Goal: Check status: Check status

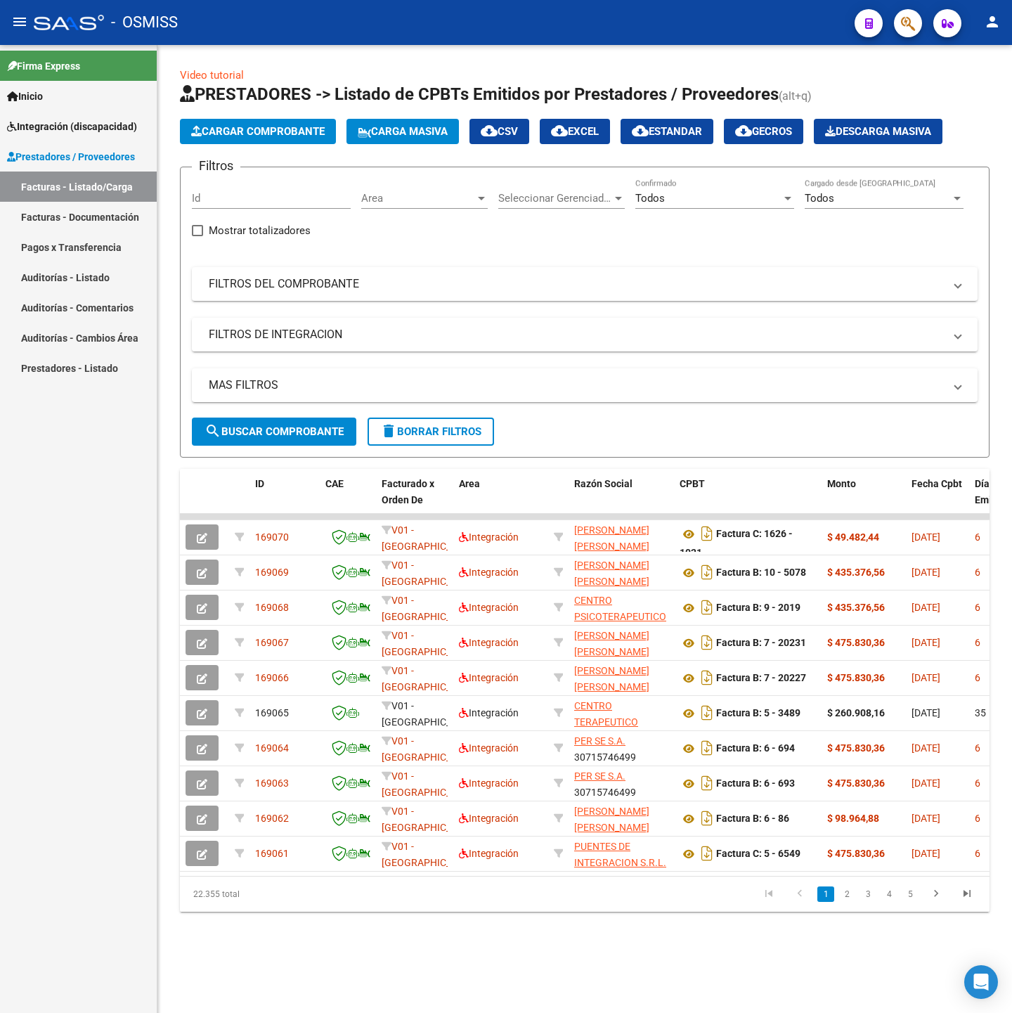
click at [384, 363] on div "Filtros Id Area Area Seleccionar Gerenciador Seleccionar Gerenciador Todos Conf…" at bounding box center [585, 297] width 786 height 239
click at [384, 375] on mat-expansion-panel-header "MAS FILTROS" at bounding box center [585, 385] width 786 height 34
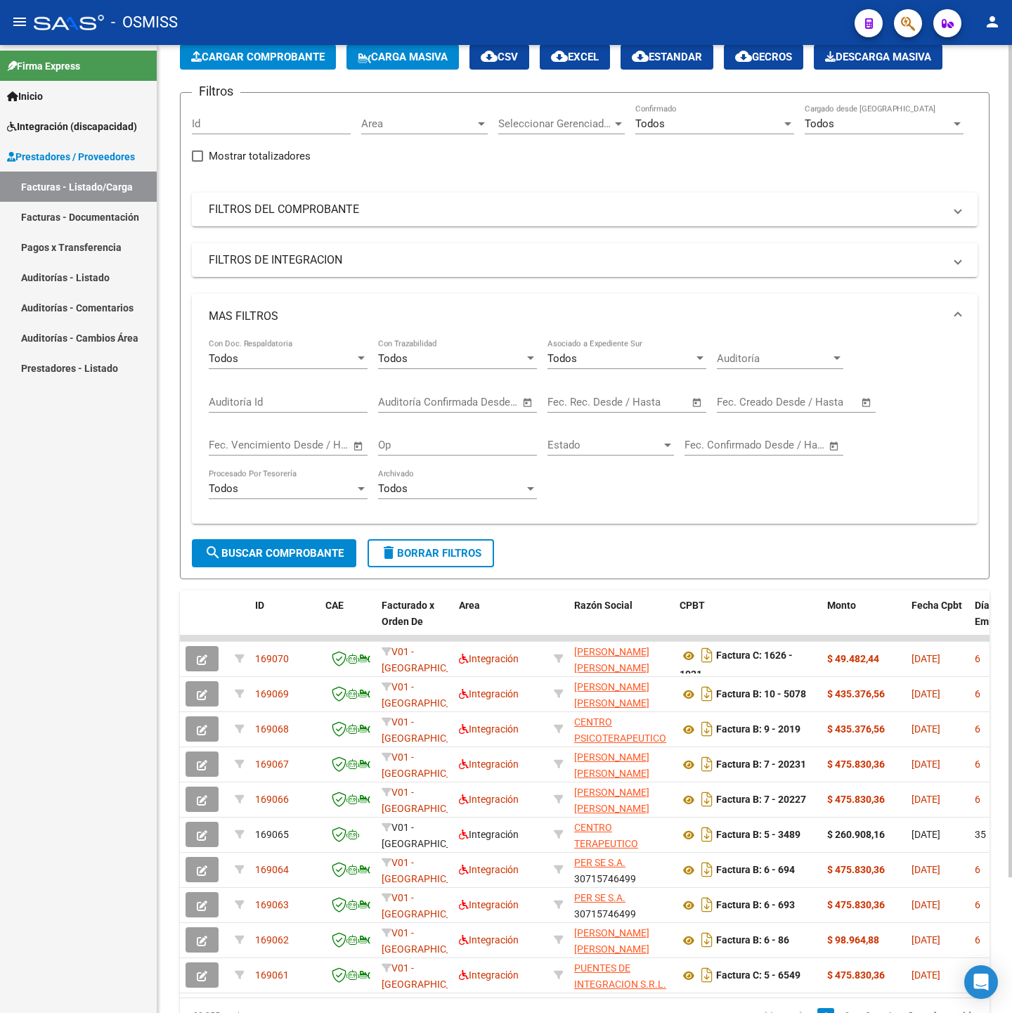
scroll to position [158, 0]
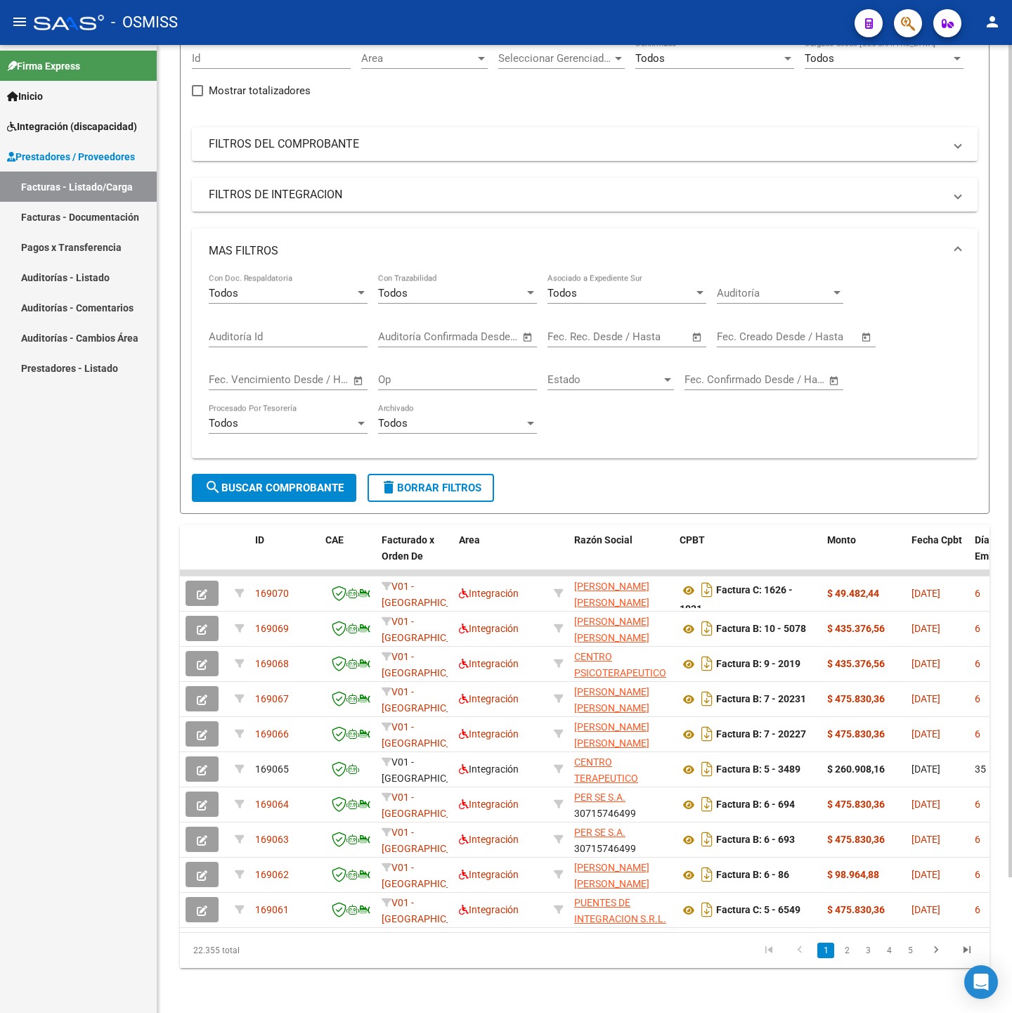
click at [301, 195] on div "Filtros Id Area Area Seleccionar Gerenciador Seleccionar Gerenciador Todos Conf…" at bounding box center [585, 256] width 786 height 435
click at [301, 187] on mat-panel-title "FILTROS DE INTEGRACION" at bounding box center [576, 194] width 735 height 15
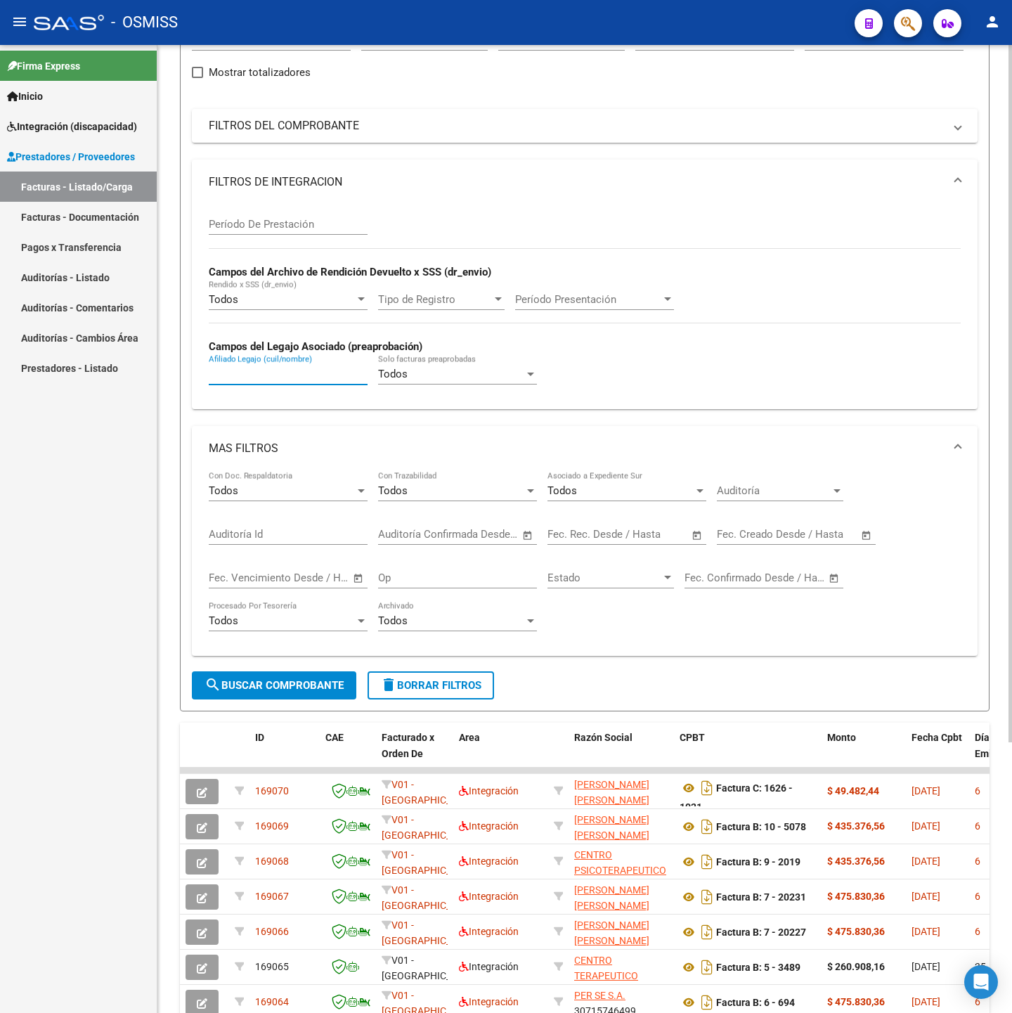
paste input "58567684"
type input "58567684"
click at [304, 691] on span "search Buscar Comprobante" at bounding box center [273, 685] width 139 height 13
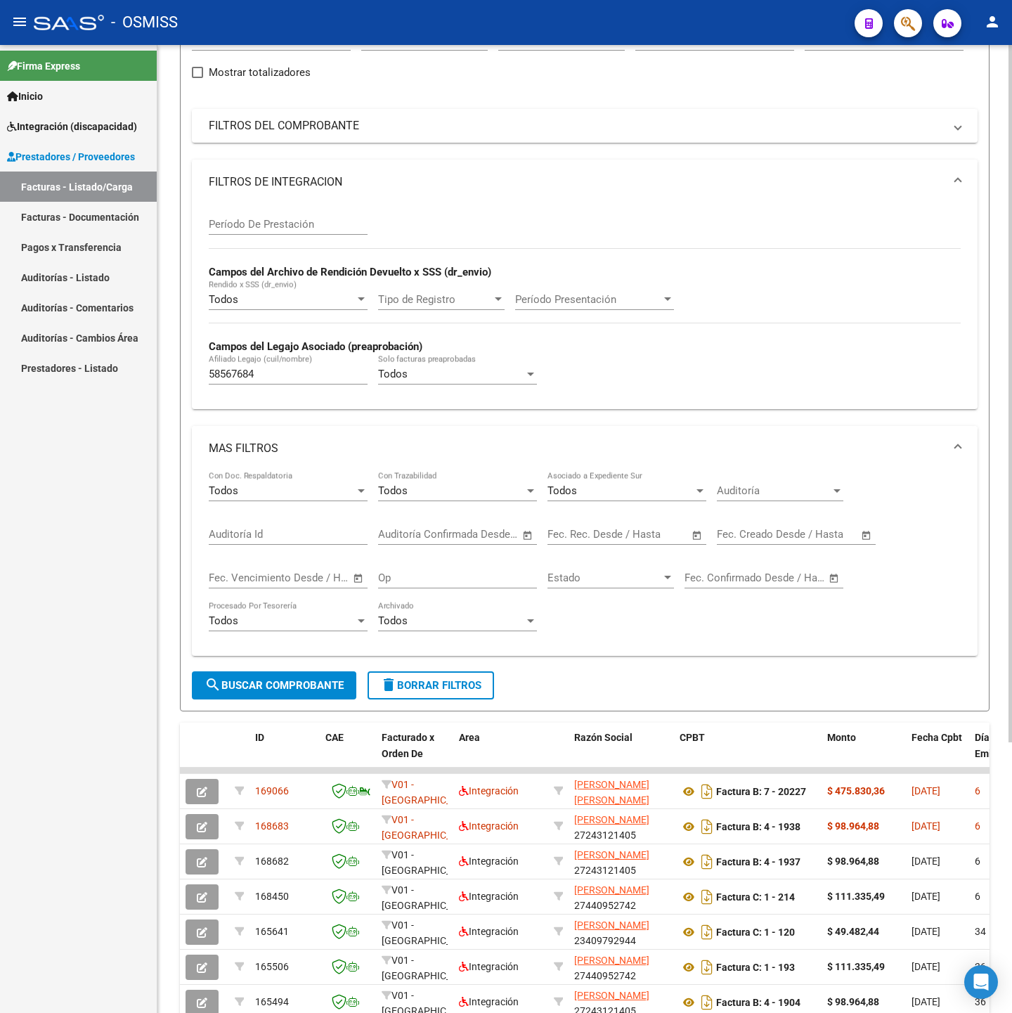
scroll to position [53, 0]
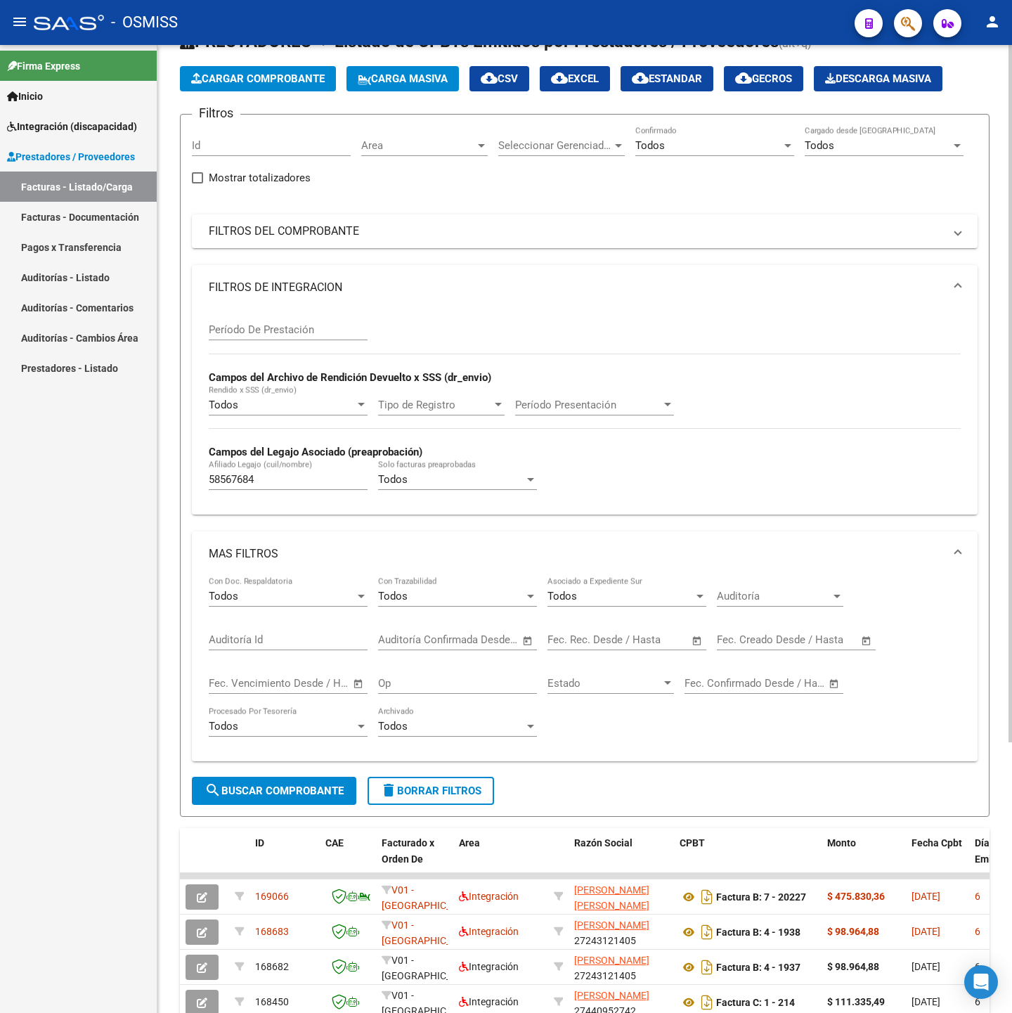
click at [319, 330] on input "Período De Prestación" at bounding box center [288, 329] width 159 height 13
type input "202507"
click at [306, 780] on form "Filtros Id Area Area Seleccionar Gerenciador Seleccionar Gerenciador Todos Conf…" at bounding box center [585, 465] width 810 height 703
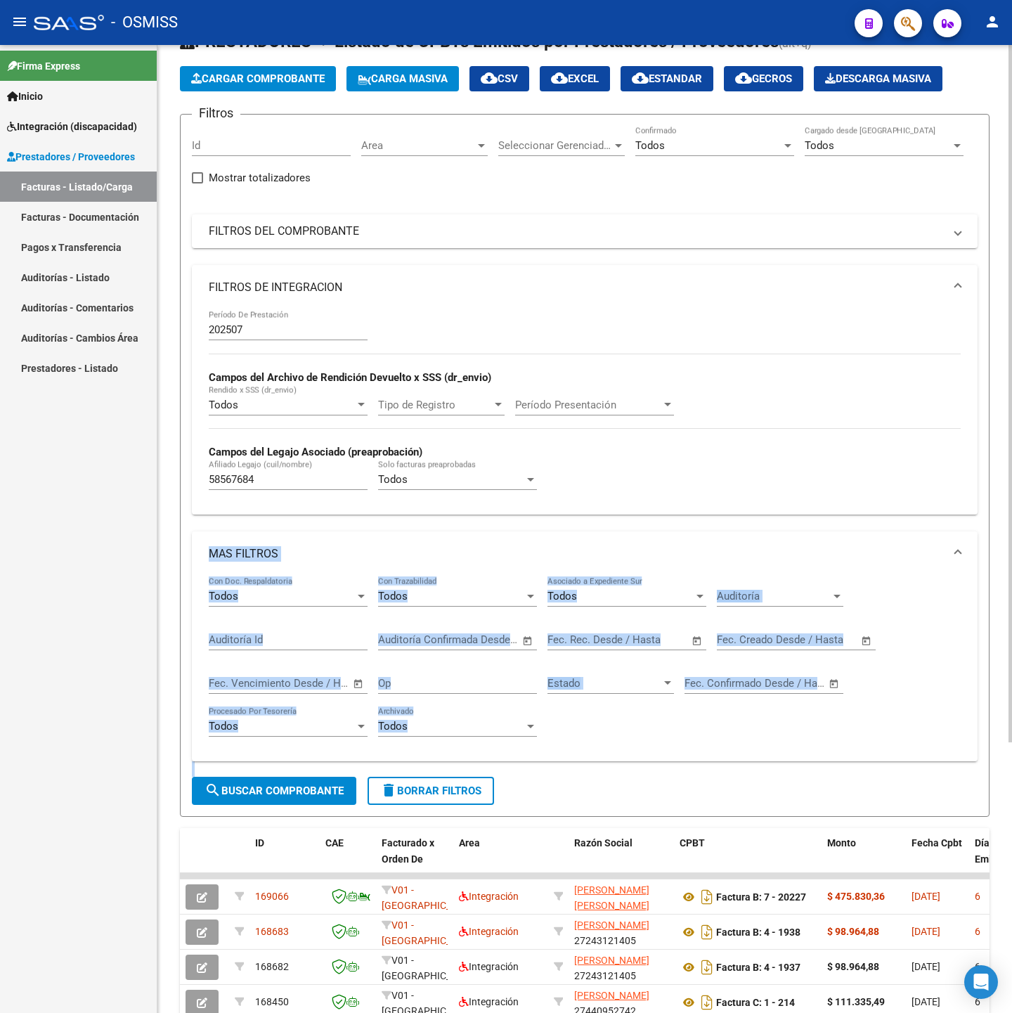
click at [304, 780] on button "search Buscar Comprobante" at bounding box center [274, 790] width 164 height 28
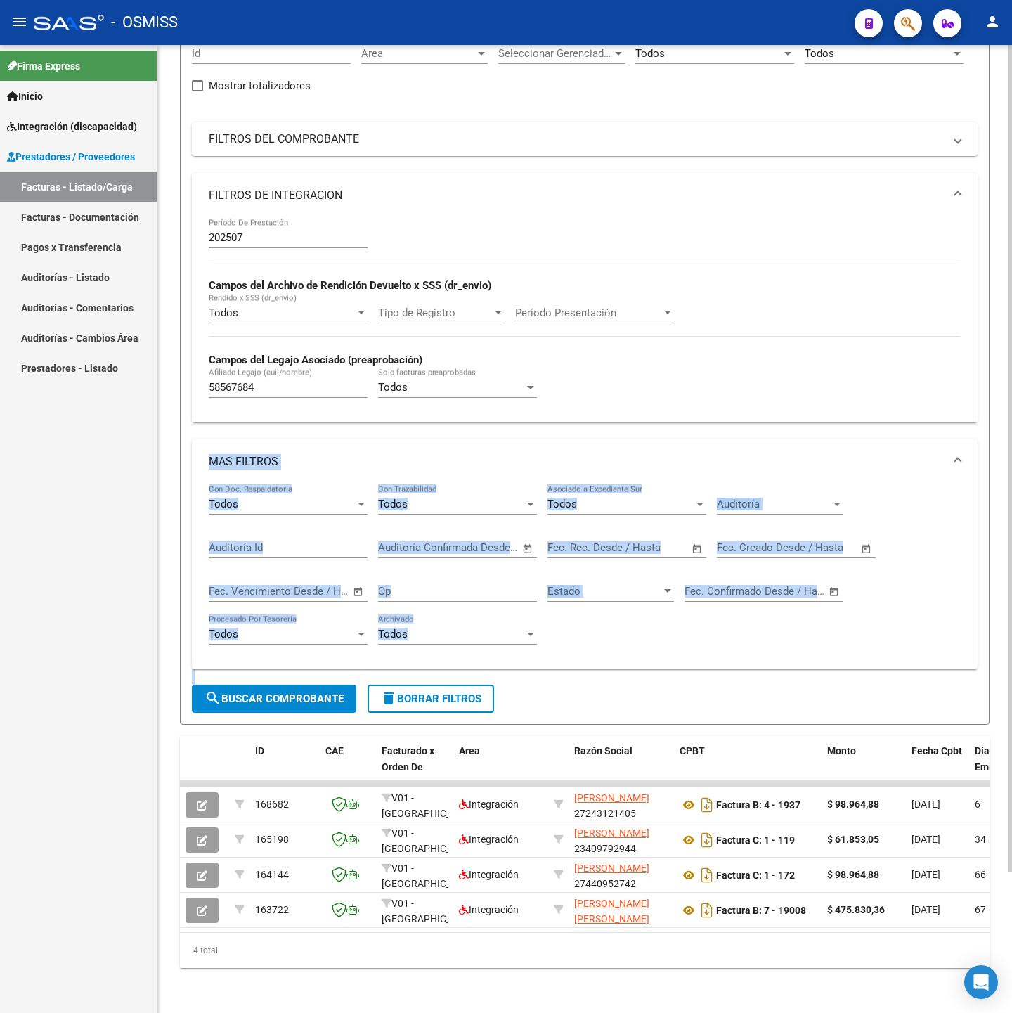
scroll to position [165, 0]
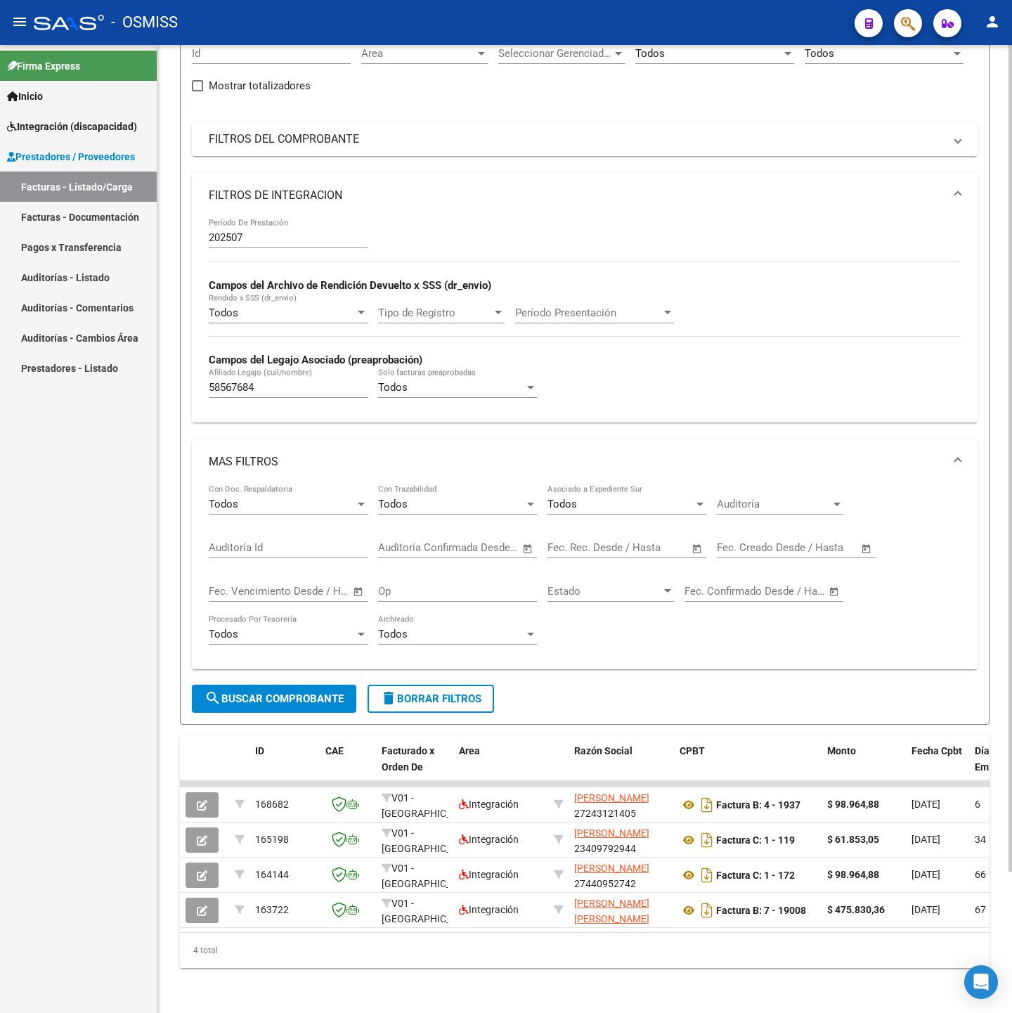
click at [349, 915] on datatable-body "168682 V01 - [PERSON_NAME] Integración [PERSON_NAME] 27243121405 Factura B: 4 -…" at bounding box center [585, 856] width 810 height 151
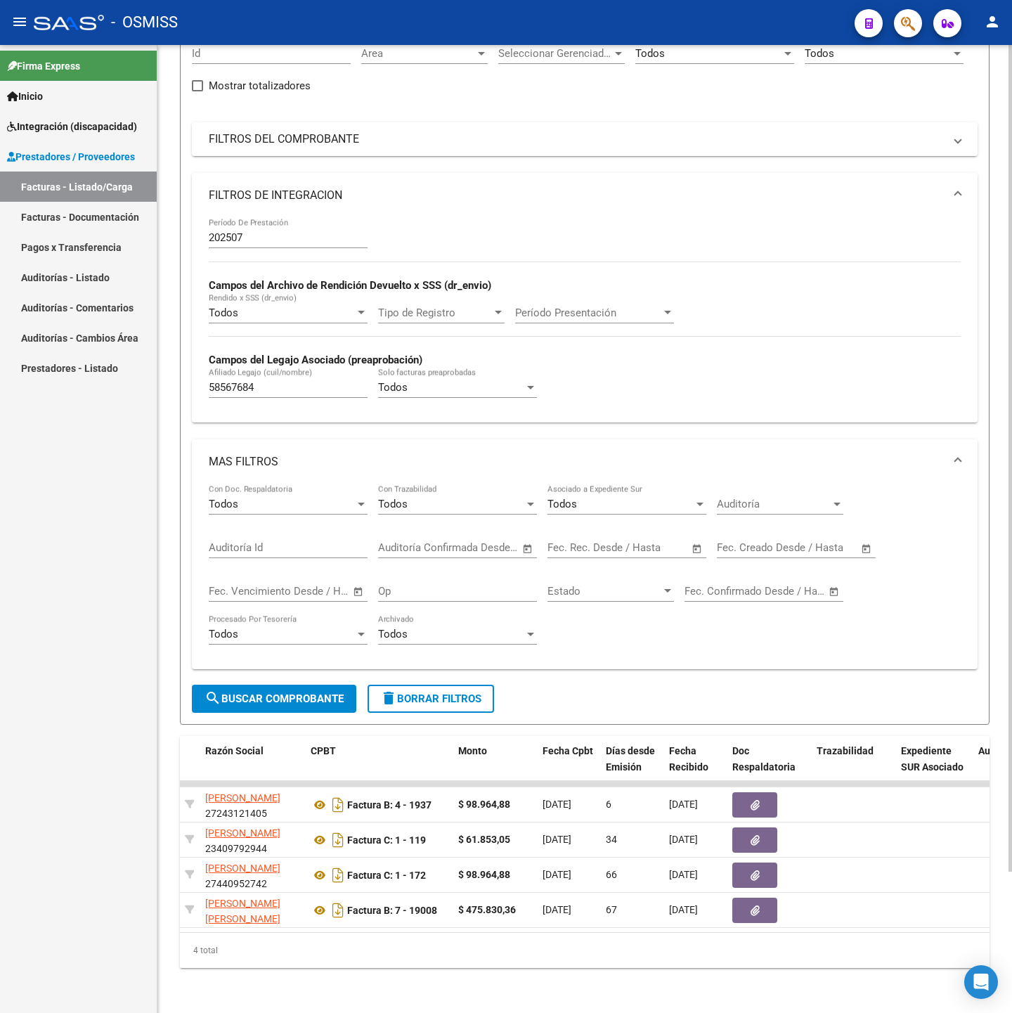
scroll to position [0, 233]
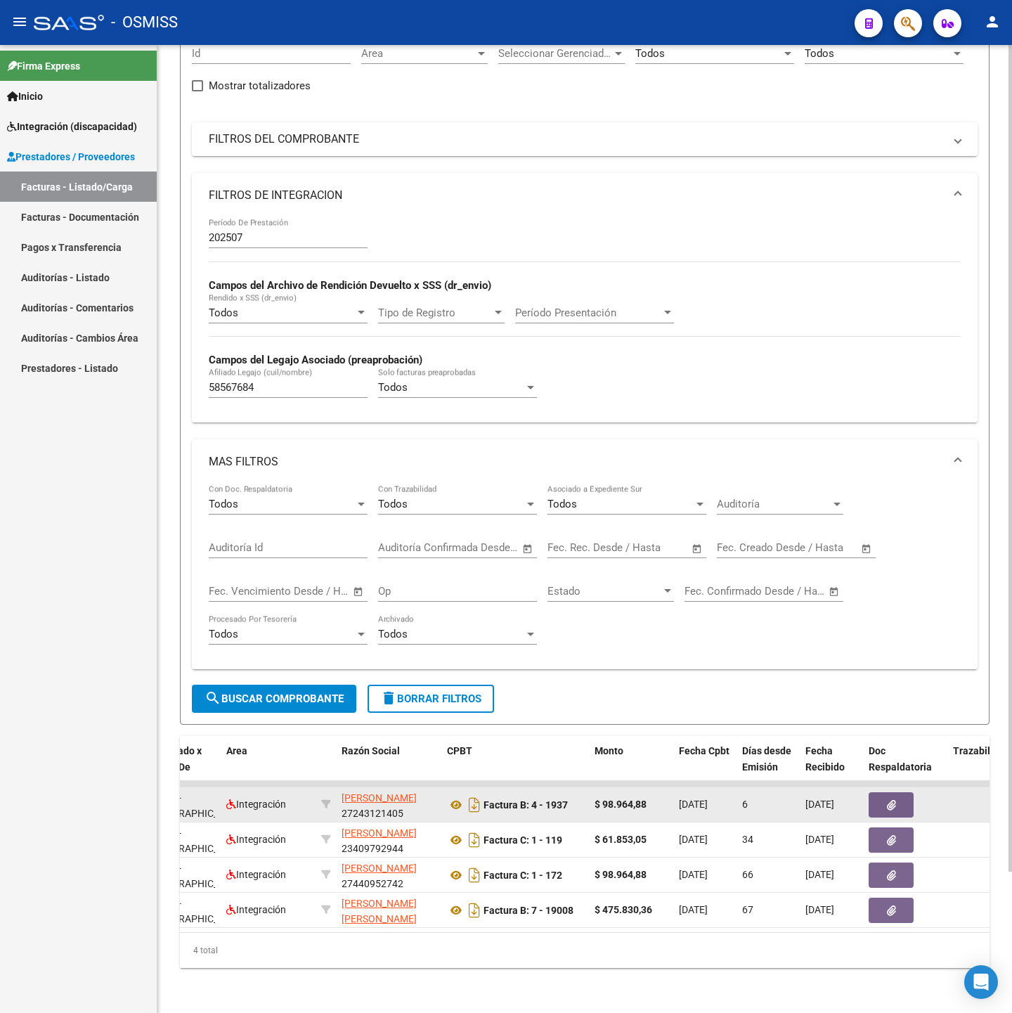
click at [890, 800] on icon "button" at bounding box center [891, 805] width 9 height 11
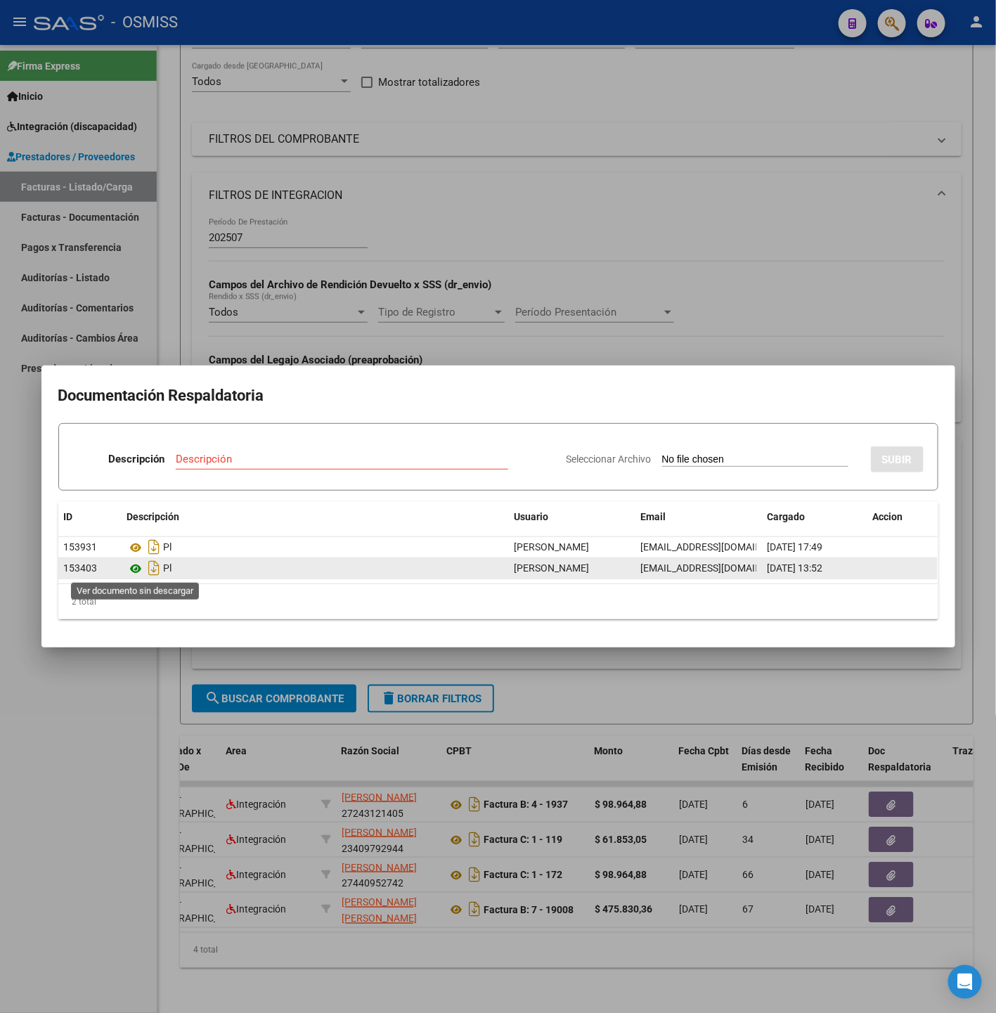
click at [137, 570] on icon at bounding box center [136, 568] width 18 height 17
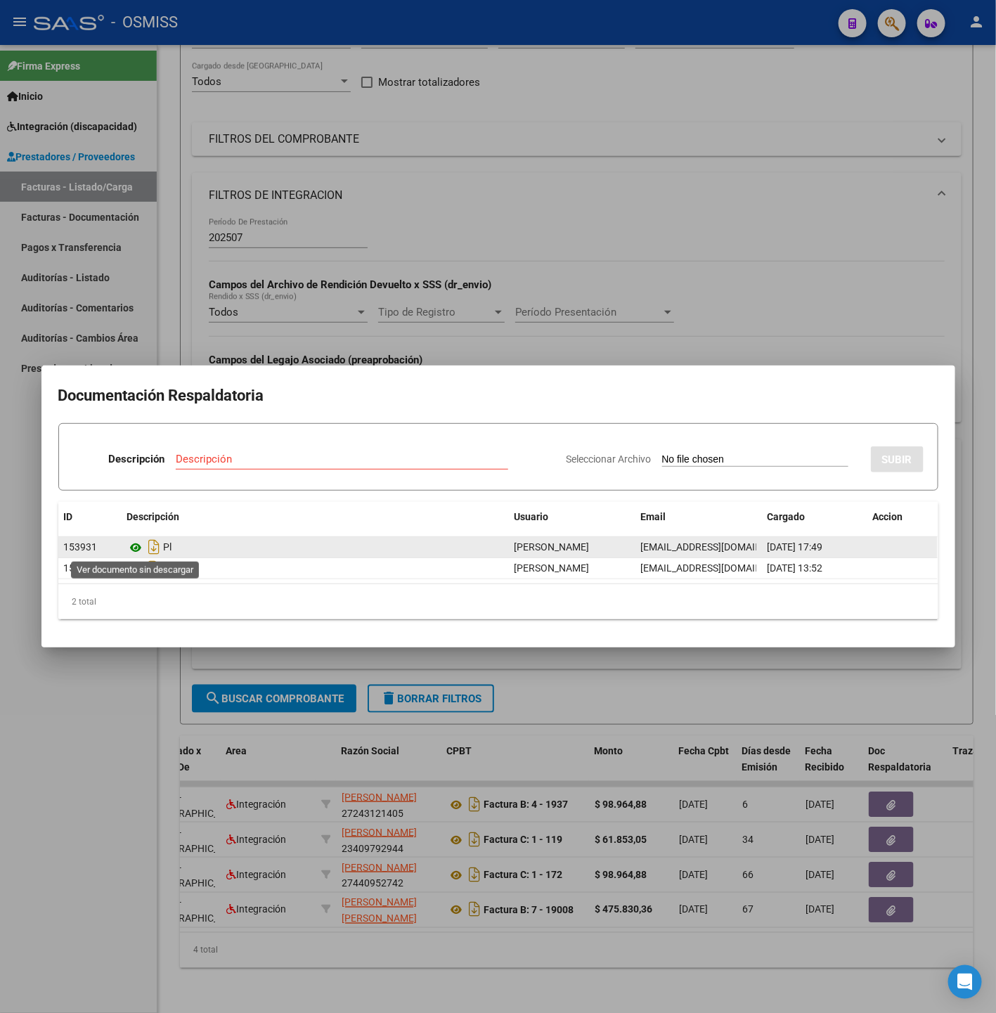
click at [137, 544] on icon at bounding box center [136, 547] width 18 height 17
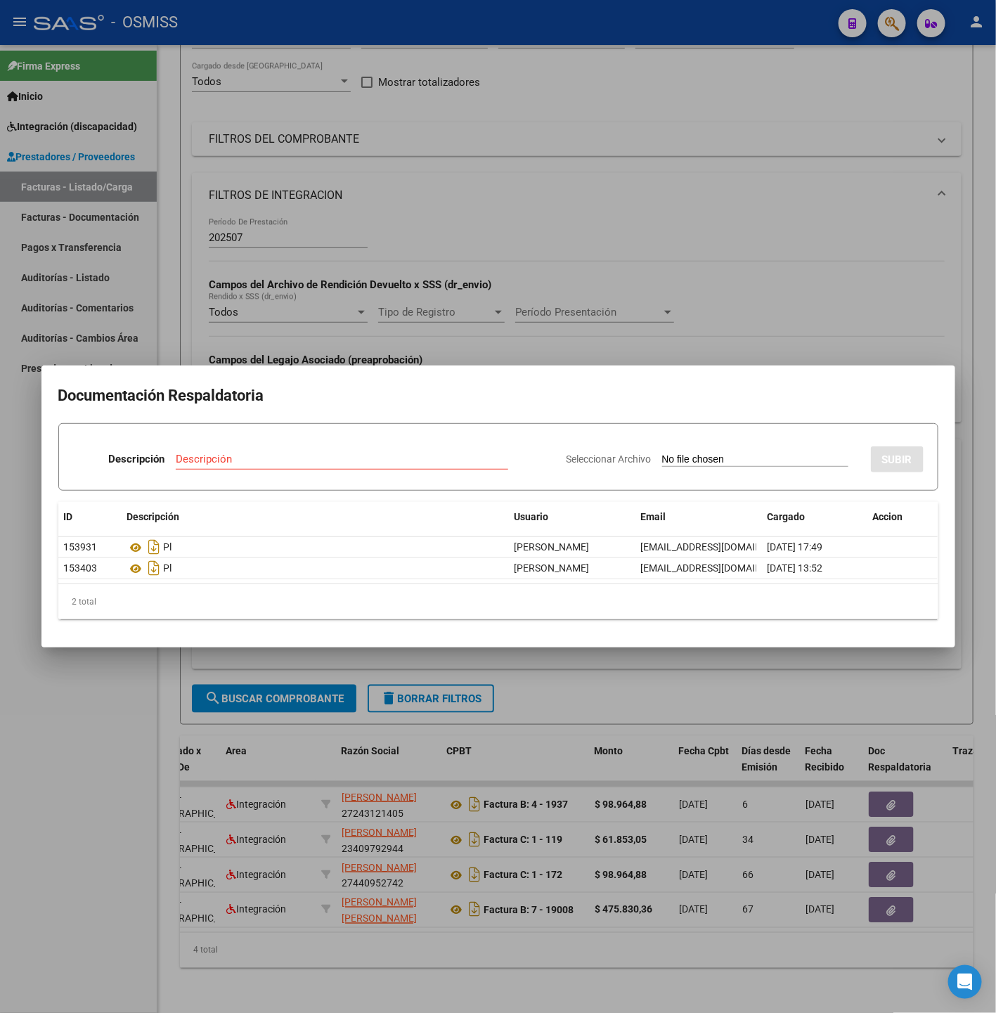
click at [399, 940] on div at bounding box center [498, 506] width 996 height 1013
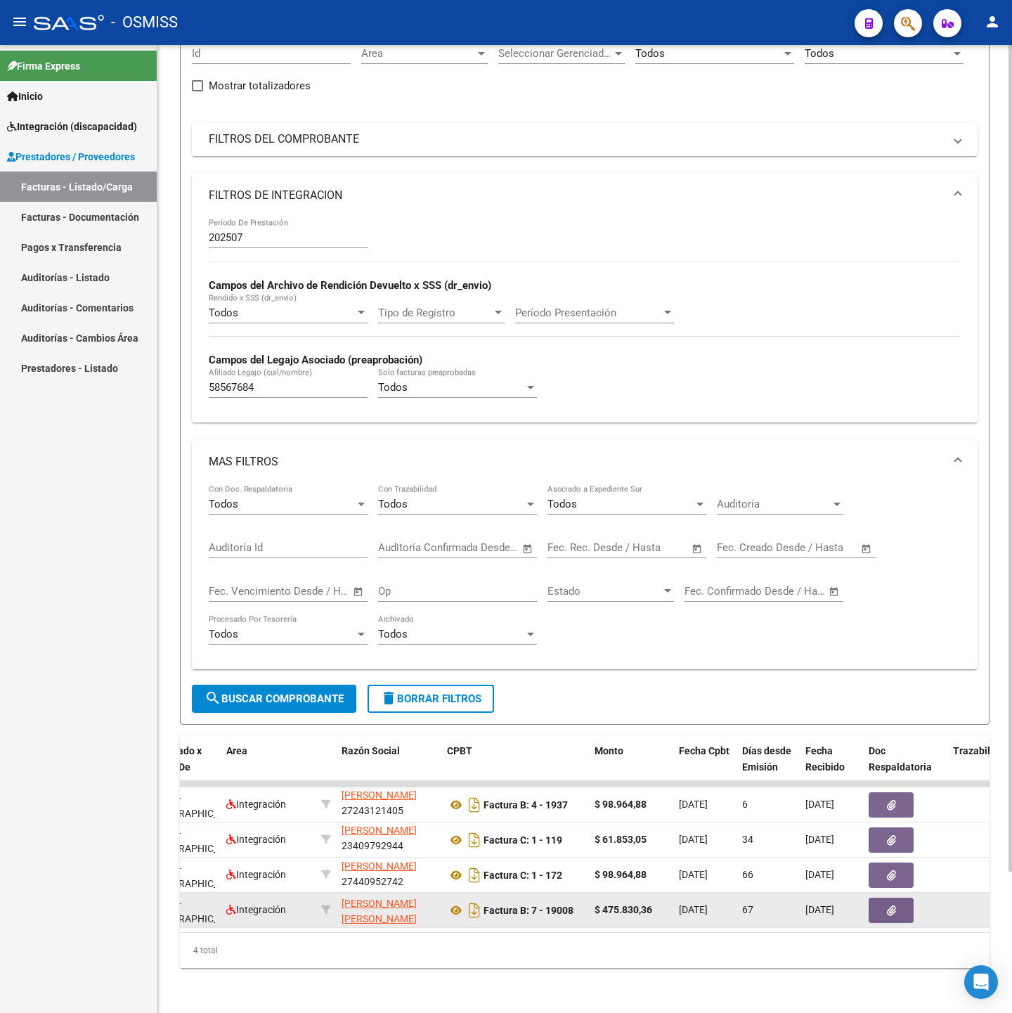
scroll to position [18, 0]
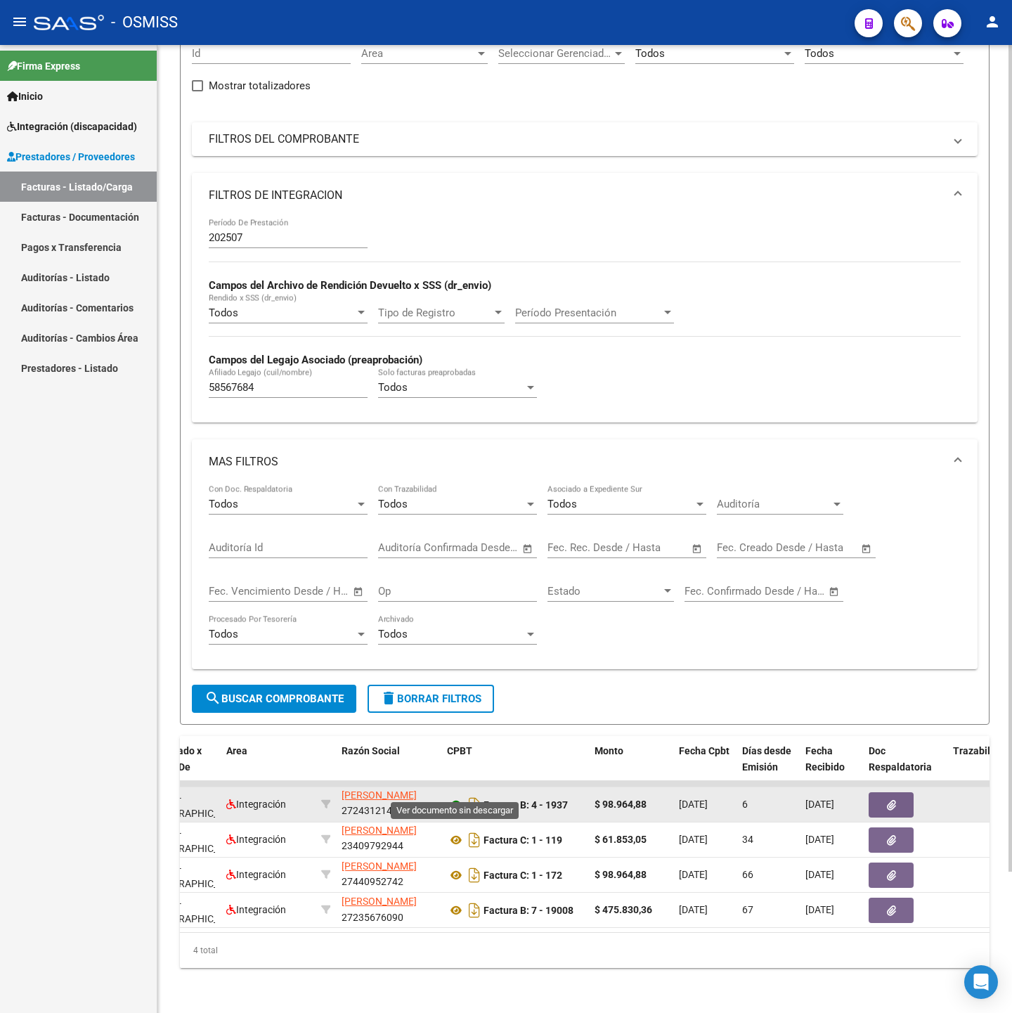
click at [452, 796] on icon at bounding box center [456, 804] width 18 height 17
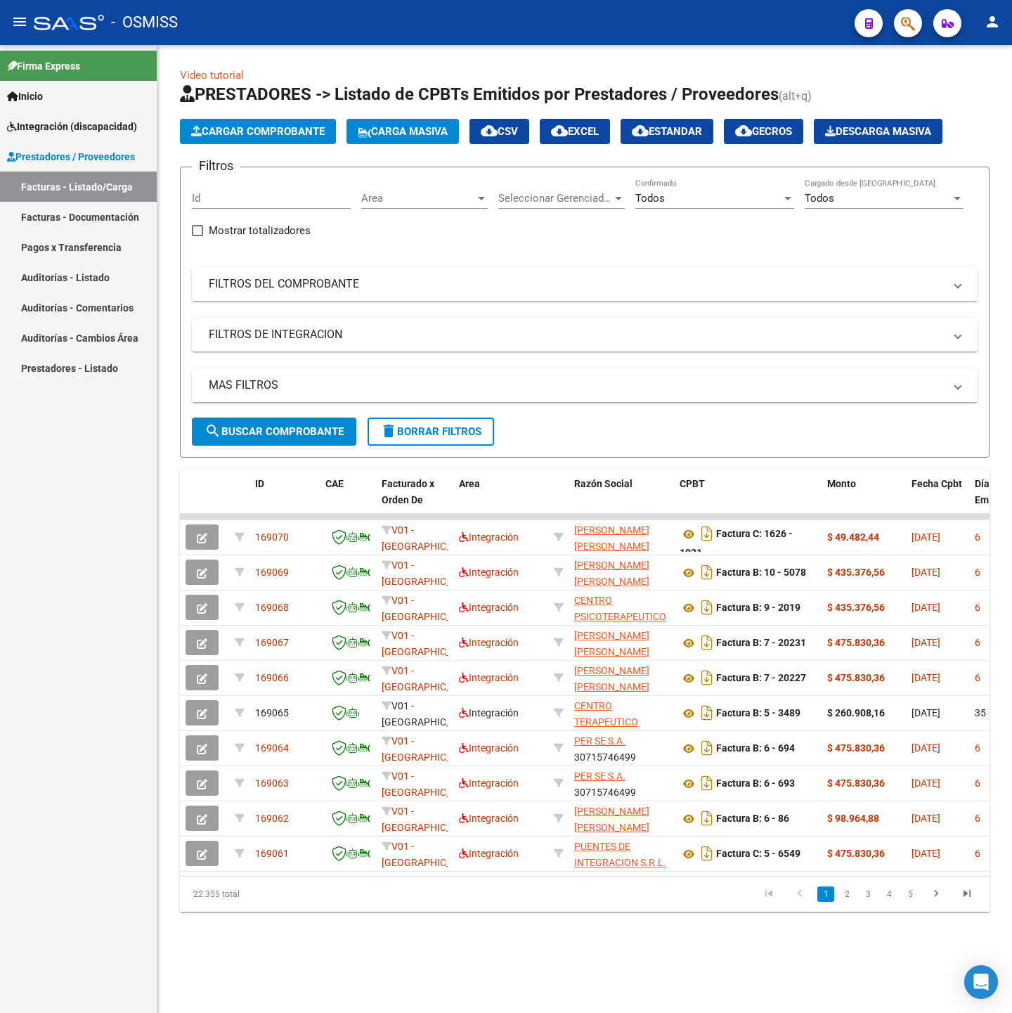
click at [420, 279] on mat-panel-title "FILTROS DEL COMPROBANTE" at bounding box center [576, 283] width 735 height 15
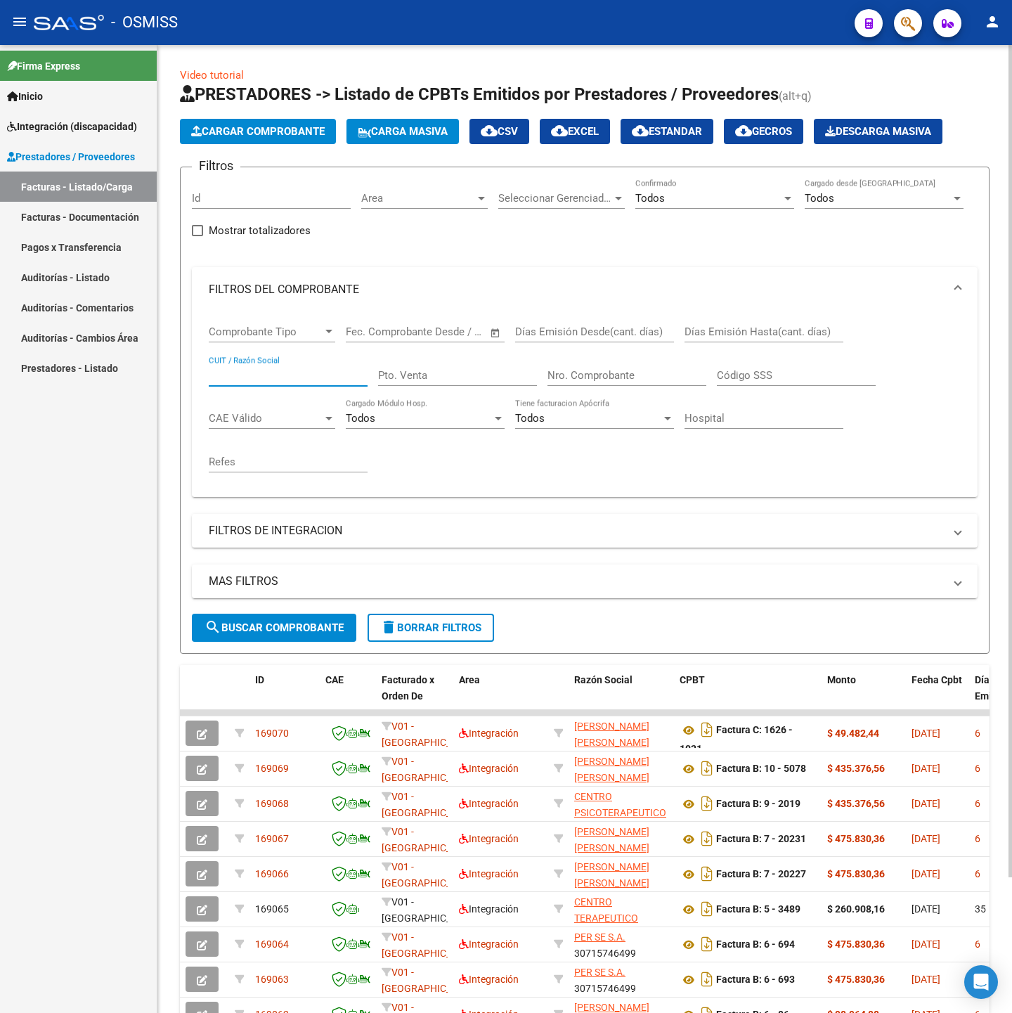
click at [275, 373] on input "CUIT / Razón Social" at bounding box center [288, 375] width 159 height 13
drag, startPoint x: 275, startPoint y: 373, endPoint x: 346, endPoint y: 452, distance: 106.5
drag, startPoint x: 346, startPoint y: 452, endPoint x: 254, endPoint y: 378, distance: 118.5
paste input "27373760981"
type input "27373760981"
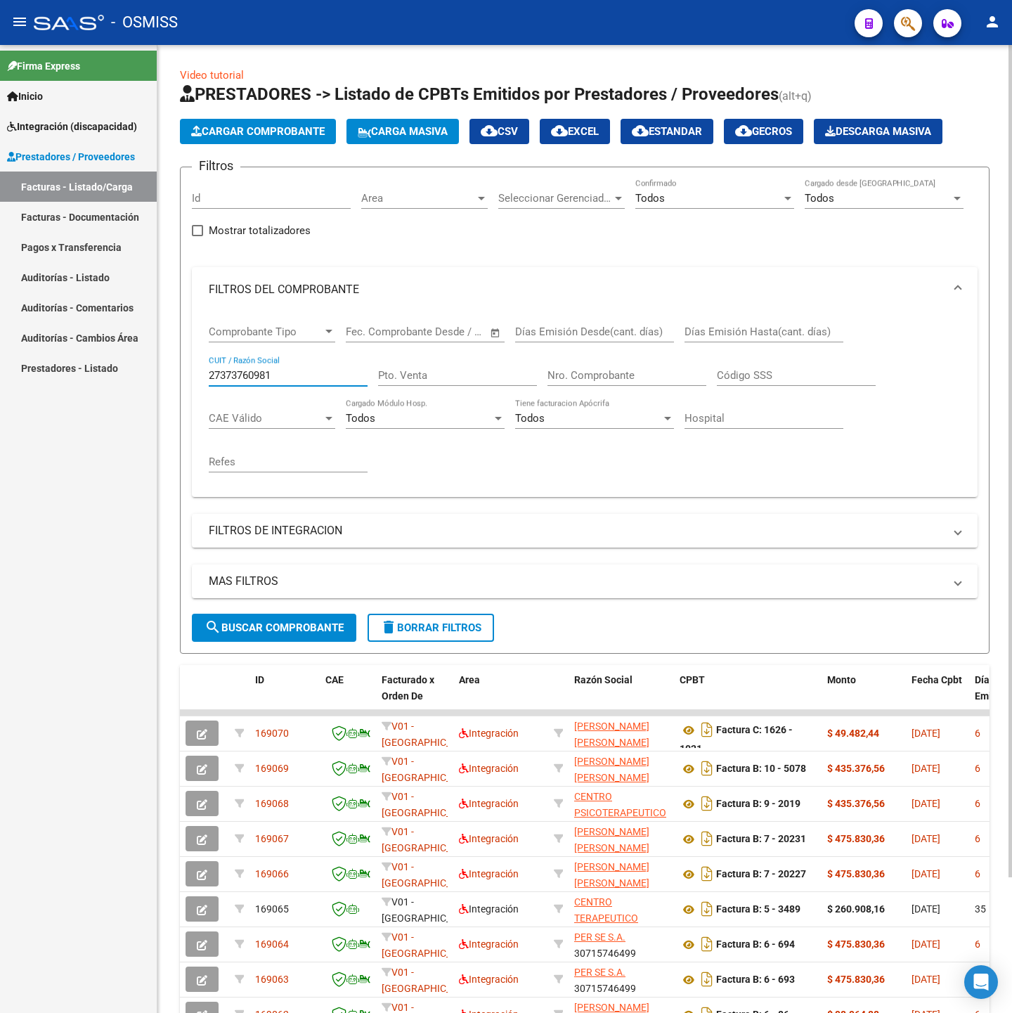
click at [294, 626] on span "search Buscar Comprobante" at bounding box center [273, 627] width 139 height 13
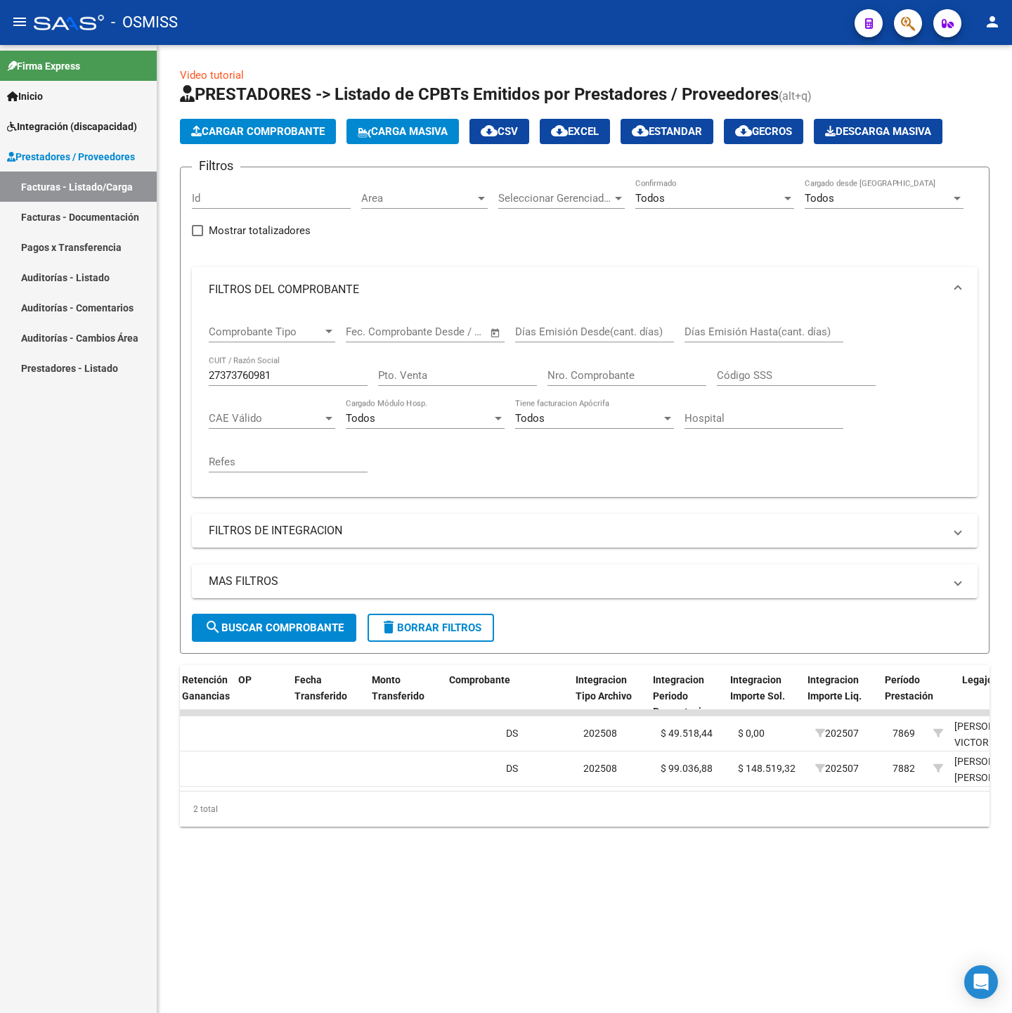
scroll to position [0, 1455]
